Goal: Task Accomplishment & Management: Manage account settings

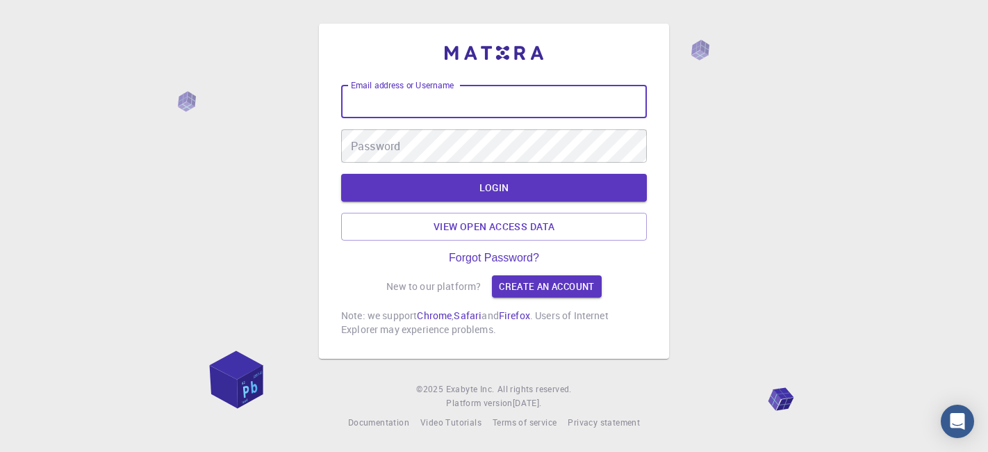
click at [427, 106] on input "Email address or Username" at bounding box center [494, 101] width 306 height 33
type input "kanrei"
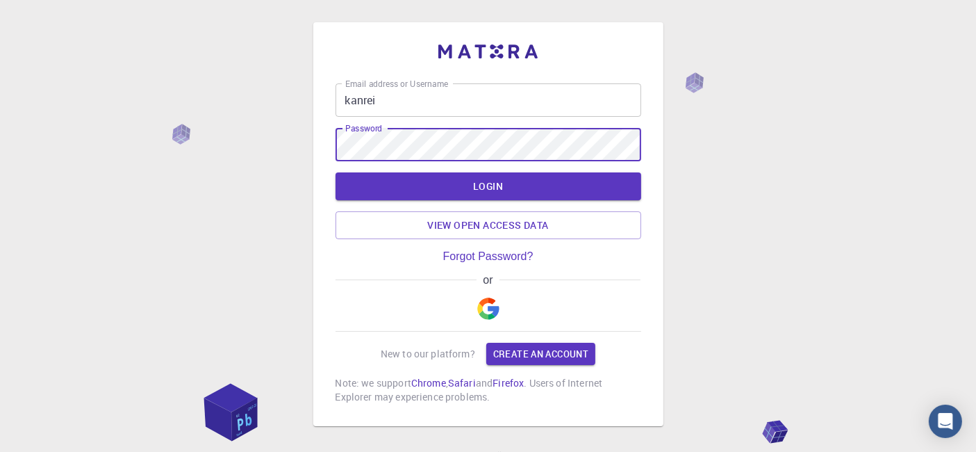
click at [336, 172] on button "LOGIN" at bounding box center [489, 186] width 306 height 28
click at [476, 185] on button "LOGIN" at bounding box center [489, 186] width 306 height 28
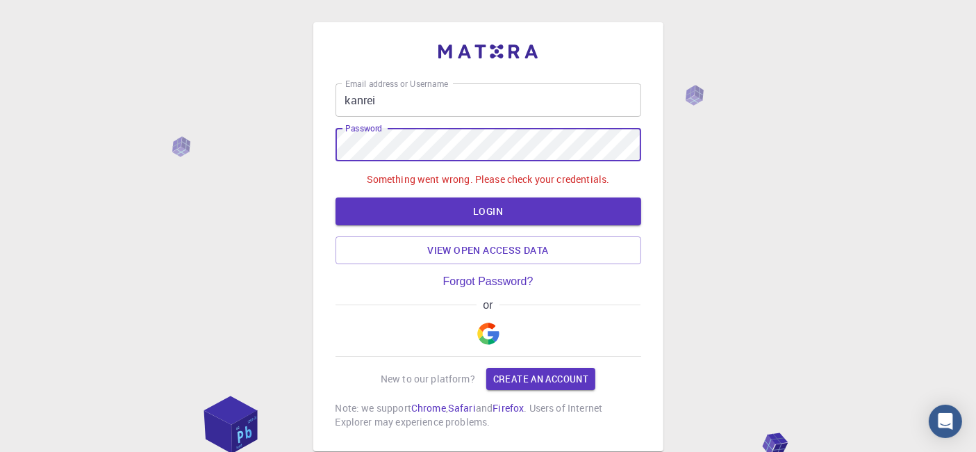
click at [304, 147] on div "Email address or Username kanrei Email address or Username Password Password So…" at bounding box center [488, 271] width 976 height 543
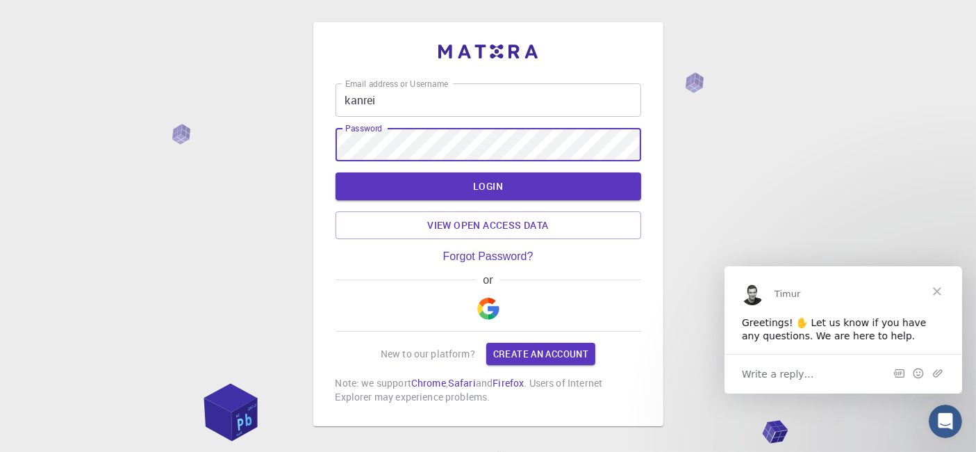
click at [939, 288] on span "Close" at bounding box center [937, 290] width 50 height 50
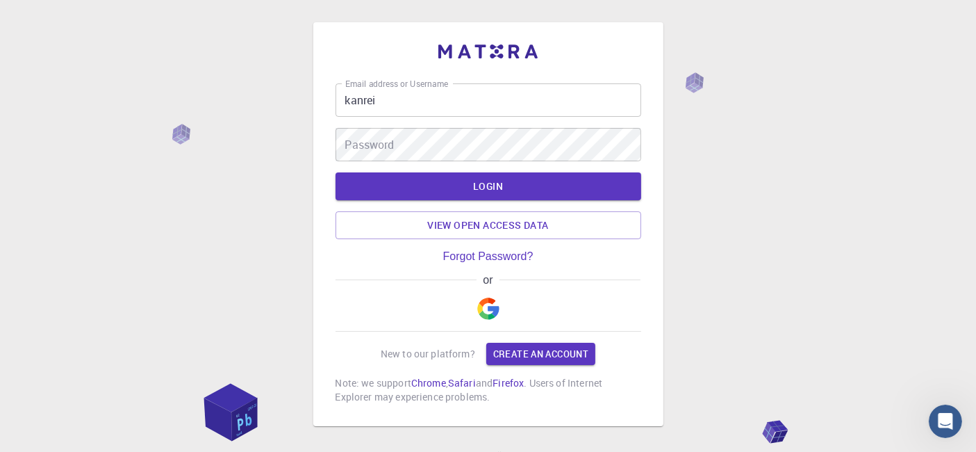
click at [395, 103] on input "kanrei" at bounding box center [489, 99] width 306 height 33
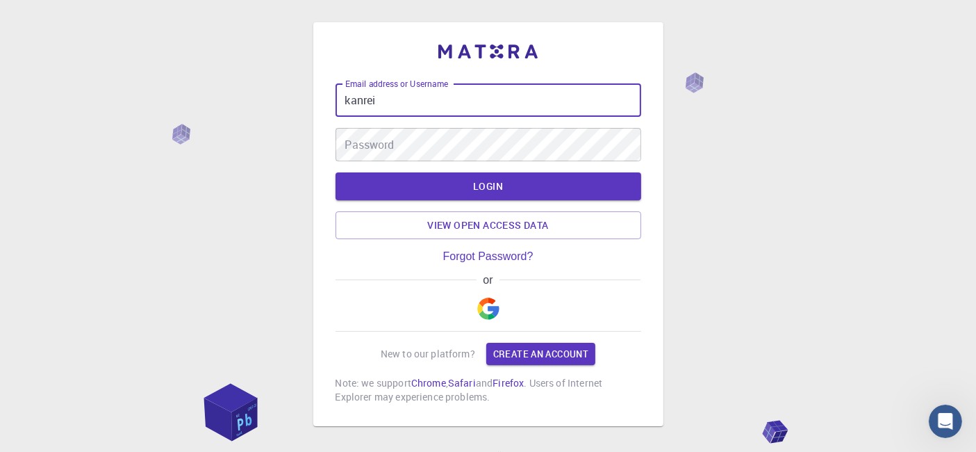
click at [441, 108] on input "kanrei" at bounding box center [489, 99] width 306 height 33
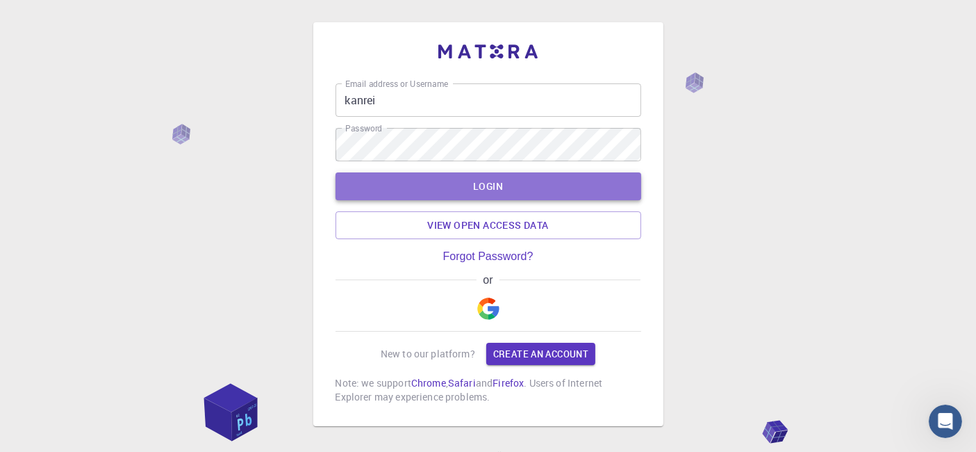
click at [471, 186] on button "LOGIN" at bounding box center [489, 186] width 306 height 28
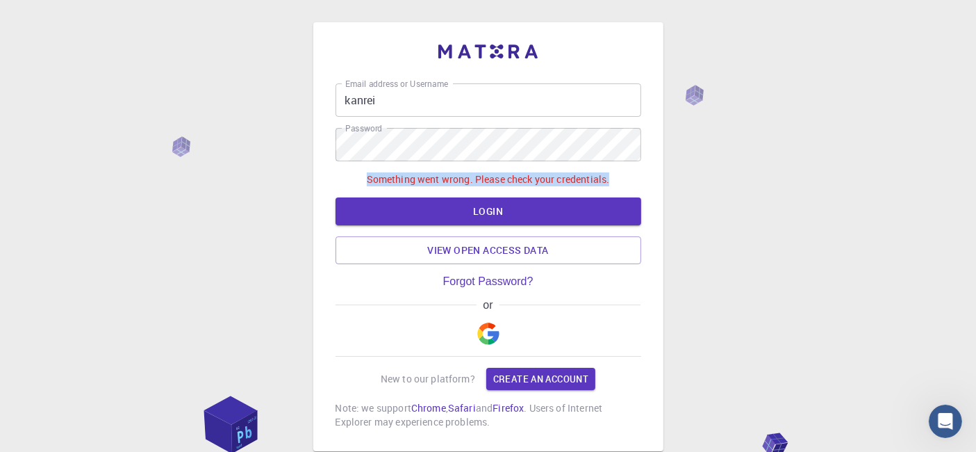
drag, startPoint x: 616, startPoint y: 183, endPoint x: 354, endPoint y: 180, distance: 261.9
click at [355, 180] on div "Something went wrong. Please check your credentials." at bounding box center [489, 179] width 306 height 14
copy p "Something went wrong. Please check your credentials."
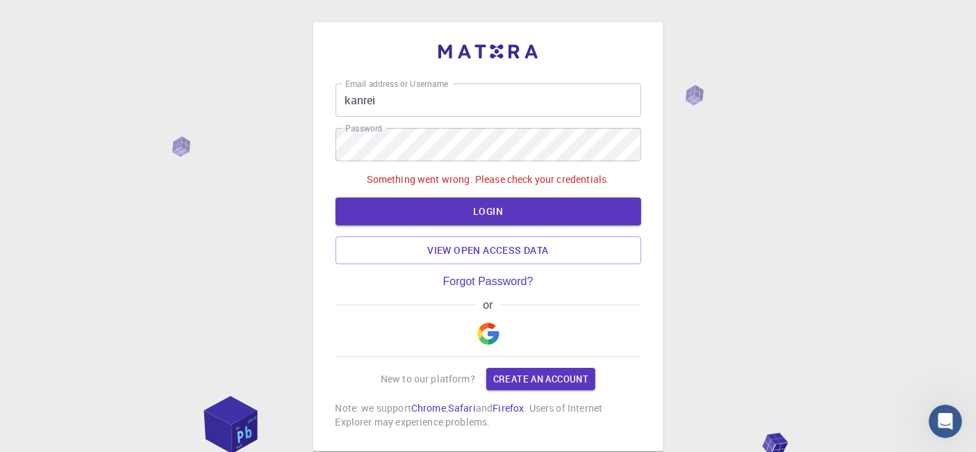
click at [800, 219] on div "Email address or Username kanrei Email address or Username Password Password So…" at bounding box center [488, 271] width 976 height 543
